Goal: Task Accomplishment & Management: Use online tool/utility

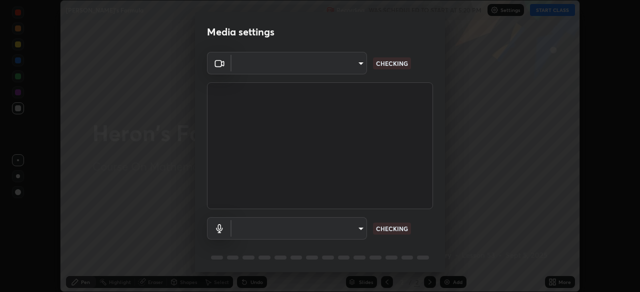
scroll to position [292, 640]
type input "192ca90c523cfdd937e4a0725d4108824b1e1e1832b9bb322643ae2a7bf66a5a"
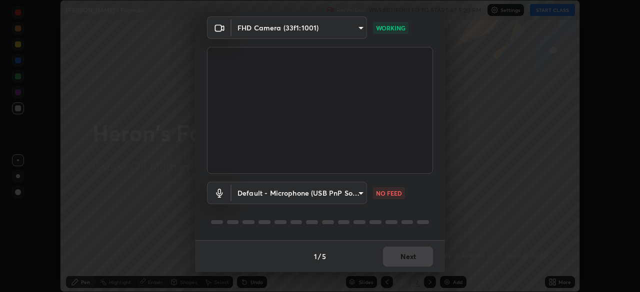
click at [350, 195] on body "Erase all Heron's Formula Recording WAS SCHEDULED TO START AT 5:20 PM Settings …" at bounding box center [320, 146] width 640 height 292
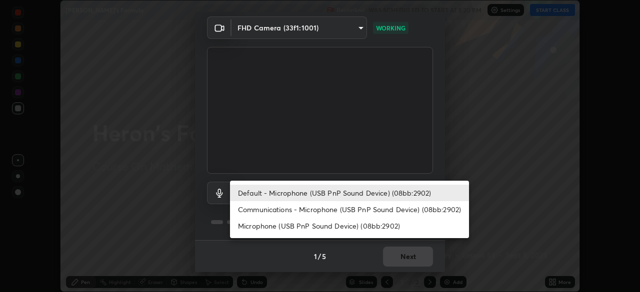
click at [347, 209] on li "Communications - Microphone (USB PnP Sound Device) (08bb:2902)" at bounding box center [349, 209] width 239 height 16
type input "communications"
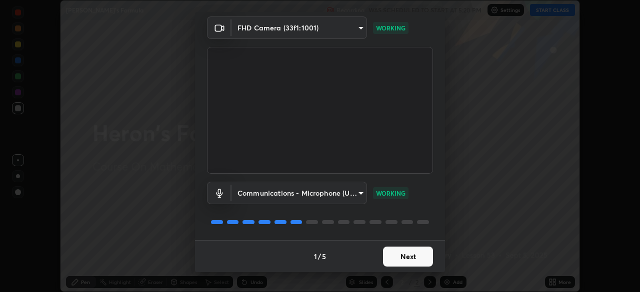
click at [413, 258] on button "Next" at bounding box center [408, 257] width 50 height 20
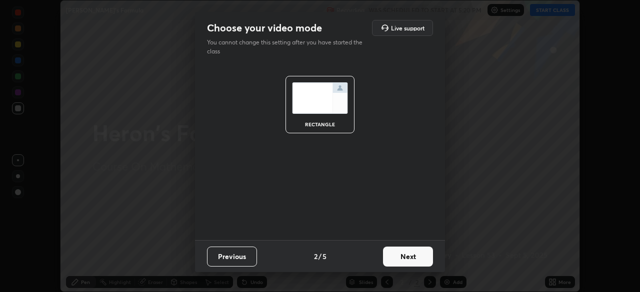
click at [420, 253] on button "Next" at bounding box center [408, 257] width 50 height 20
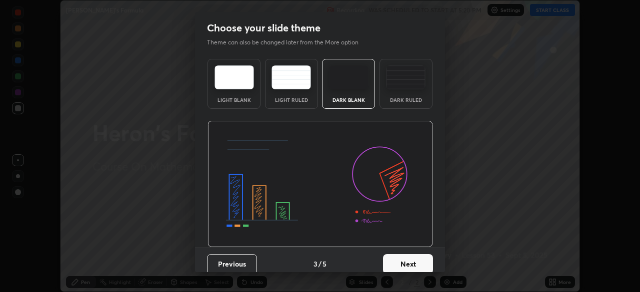
click at [424, 258] on button "Next" at bounding box center [408, 264] width 50 height 20
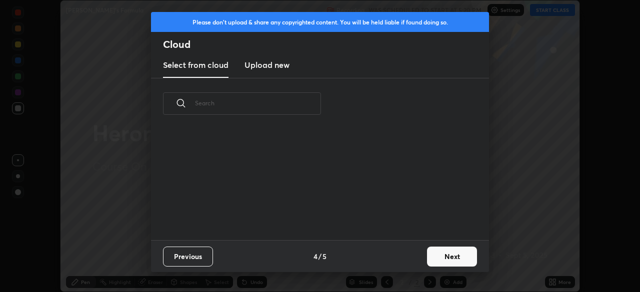
click at [438, 260] on button "Next" at bounding box center [452, 257] width 50 height 20
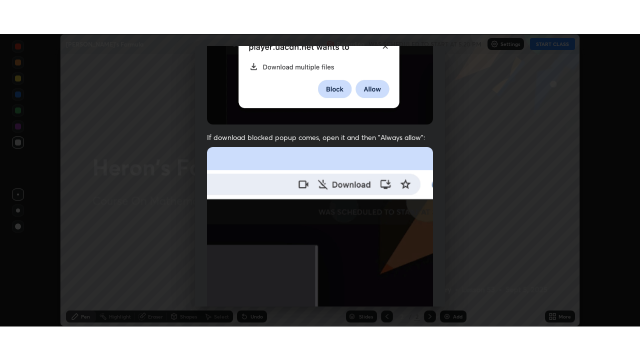
scroll to position [239, 0]
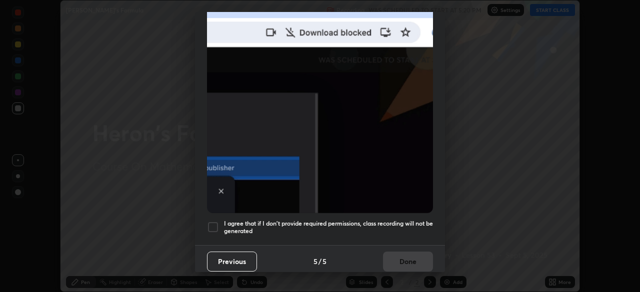
click at [214, 226] on div at bounding box center [213, 227] width 12 height 12
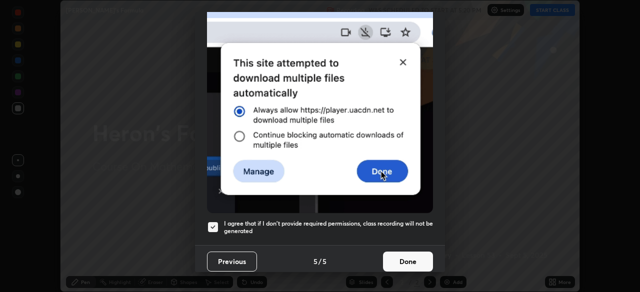
click at [397, 252] on button "Done" at bounding box center [408, 262] width 50 height 20
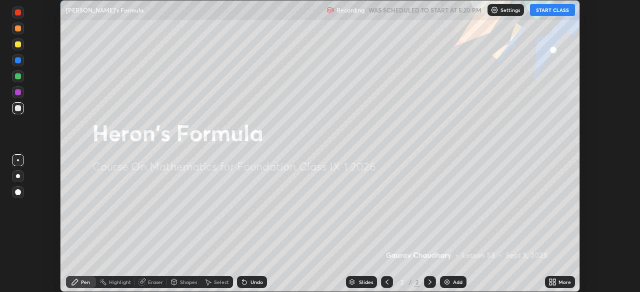
click at [544, 14] on button "START CLASS" at bounding box center [552, 10] width 45 height 12
click at [554, 285] on icon at bounding box center [554, 284] width 2 height 2
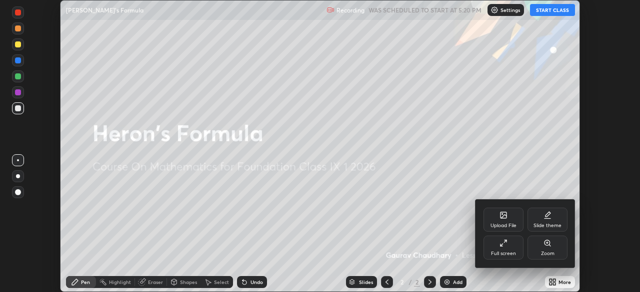
click at [509, 247] on div "Full screen" at bounding box center [503, 248] width 40 height 24
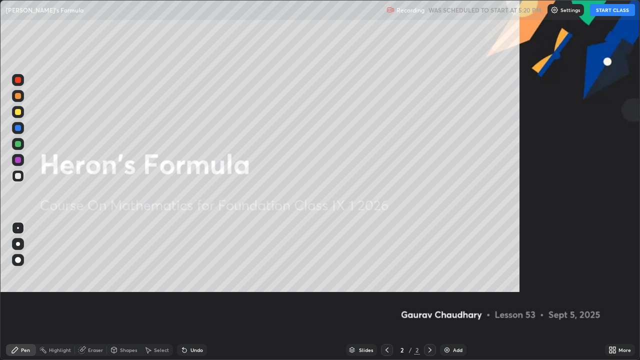
scroll to position [360, 640]
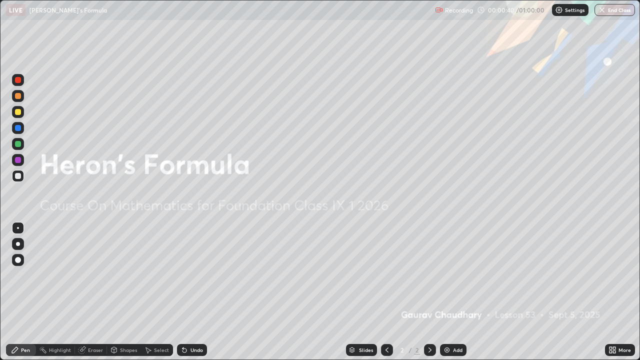
click at [453, 292] on div "Add" at bounding box center [457, 349] width 9 height 5
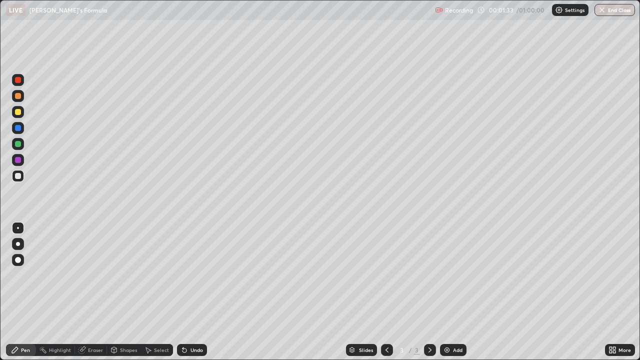
click at [457, 292] on div "Add" at bounding box center [453, 350] width 26 height 12
